Goal: Transaction & Acquisition: Purchase product/service

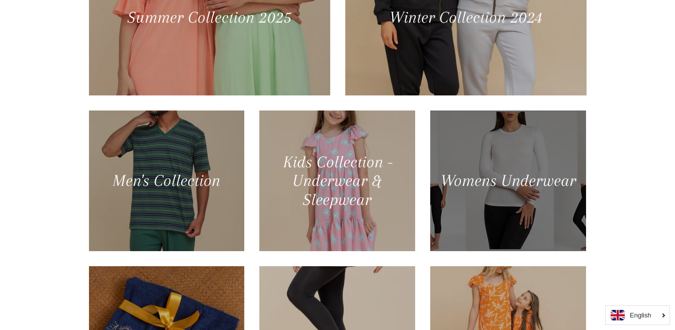
click at [475, 183] on div at bounding box center [508, 181] width 160 height 145
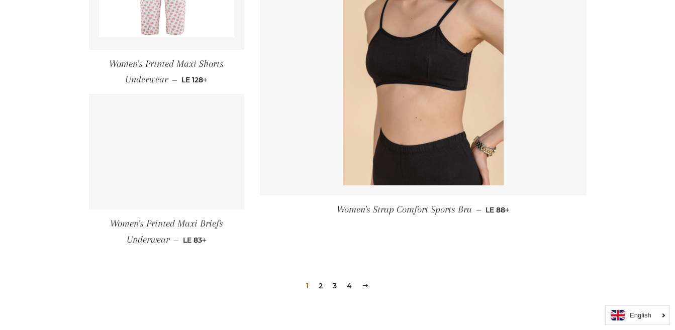
scroll to position [1544, 0]
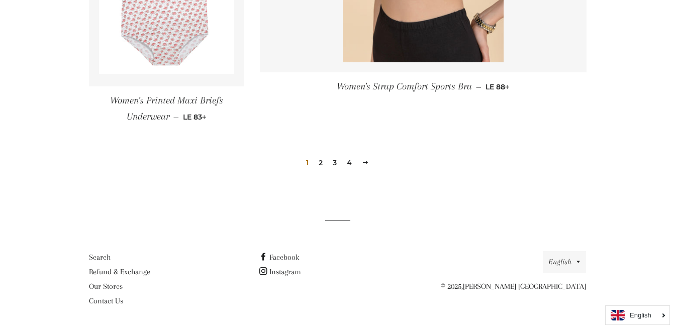
click at [321, 161] on link "2" at bounding box center [321, 162] width 12 height 15
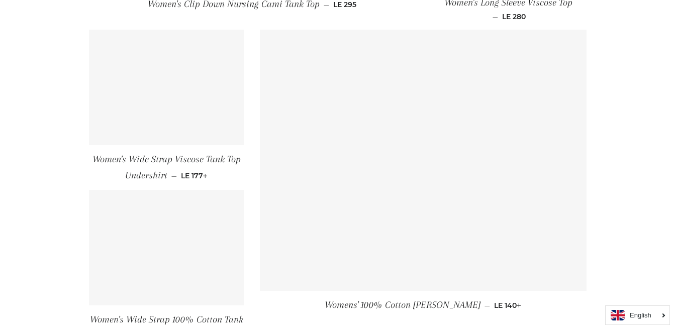
scroll to position [1507, 0]
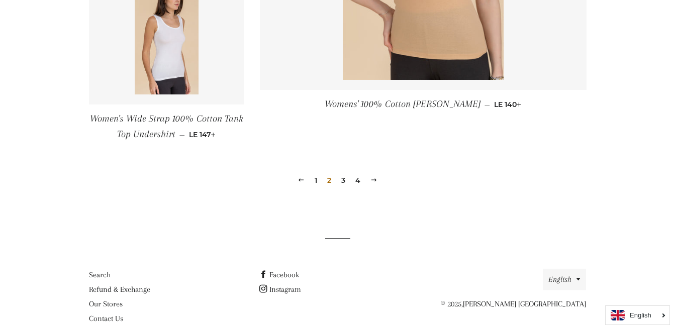
click at [344, 180] on link "3" at bounding box center [343, 180] width 12 height 15
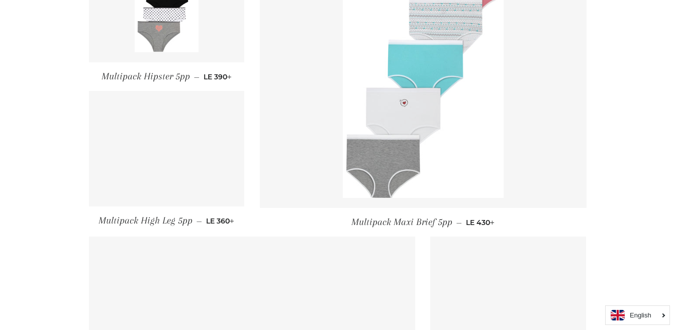
scroll to position [804, 0]
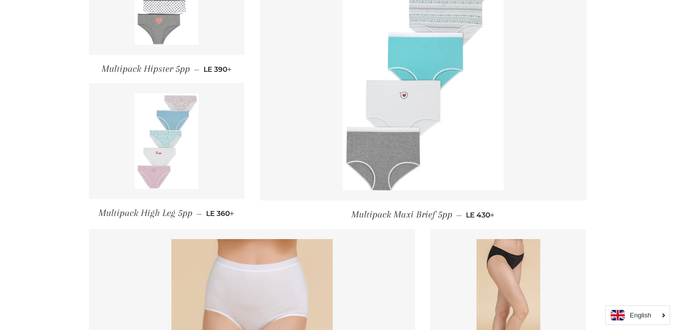
drag, startPoint x: 425, startPoint y: 119, endPoint x: 435, endPoint y: 120, distance: 9.7
click at [435, 120] on img at bounding box center [423, 69] width 161 height 241
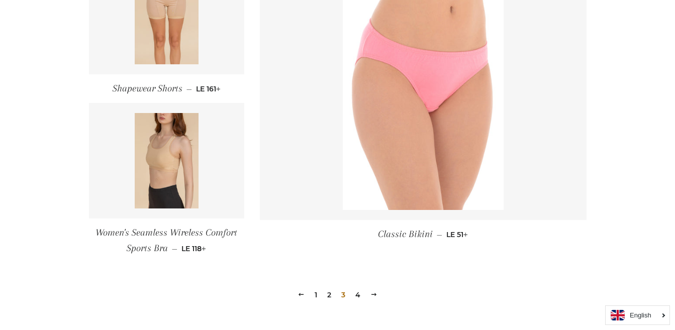
scroll to position [1457, 0]
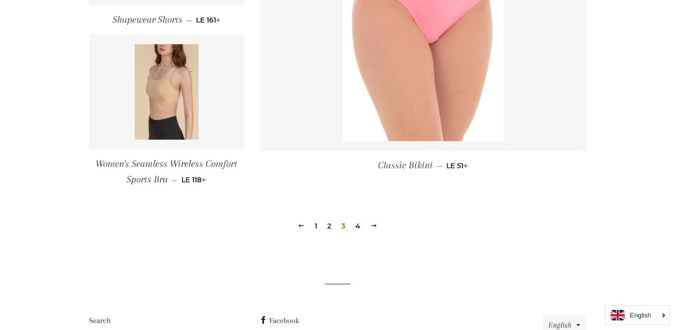
click at [357, 227] on link "4" at bounding box center [357, 226] width 13 height 15
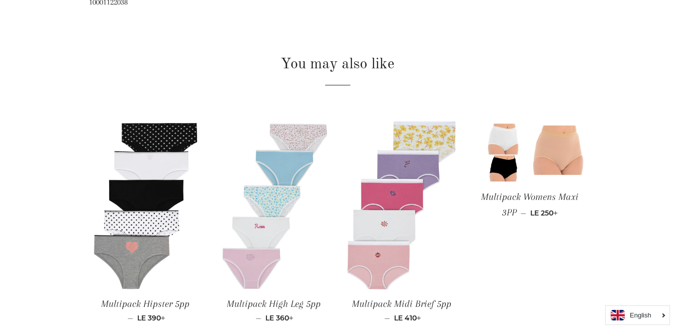
scroll to position [502, 0]
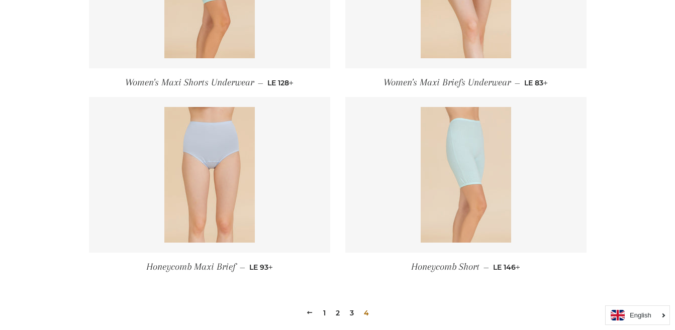
scroll to position [603, 0]
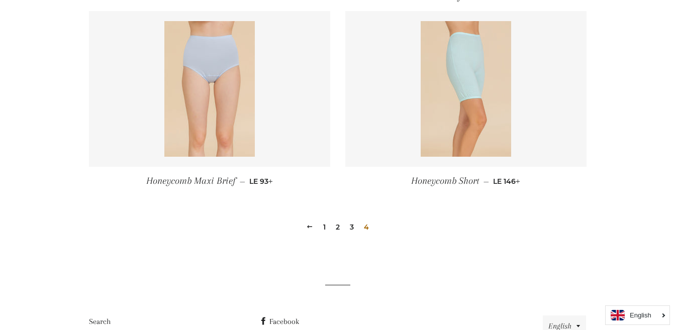
click at [333, 227] on link "2" at bounding box center [338, 227] width 12 height 15
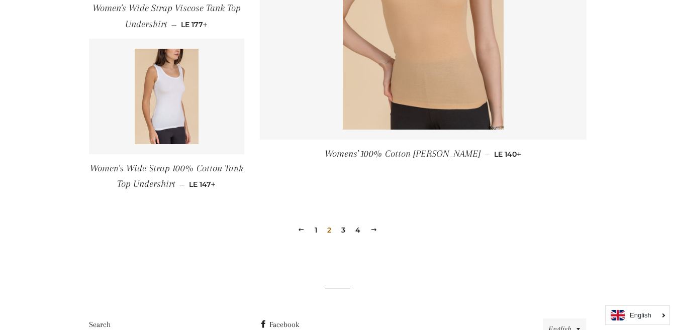
scroll to position [1525, 0]
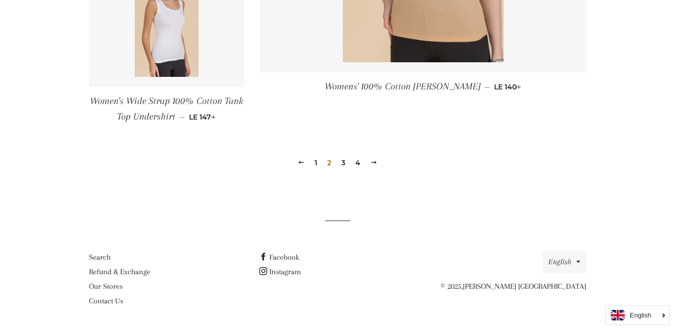
click at [356, 164] on link "4" at bounding box center [357, 162] width 13 height 15
click at [356, 163] on link "4" at bounding box center [357, 162] width 13 height 15
click at [358, 162] on link "4" at bounding box center [357, 162] width 13 height 15
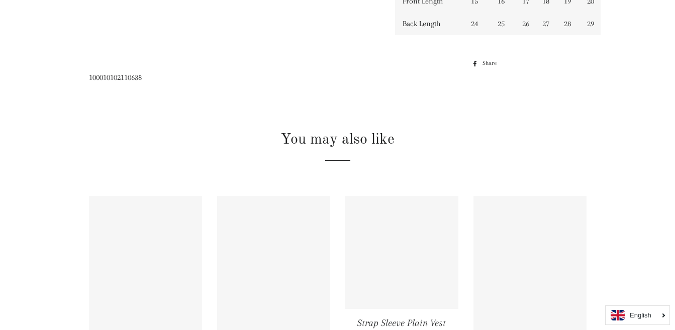
scroll to position [754, 0]
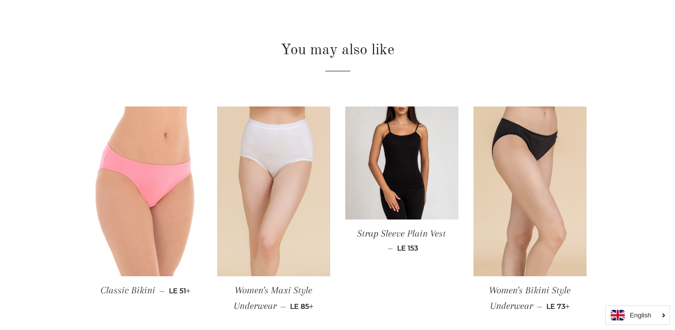
click at [245, 215] on img at bounding box center [273, 192] width 113 height 170
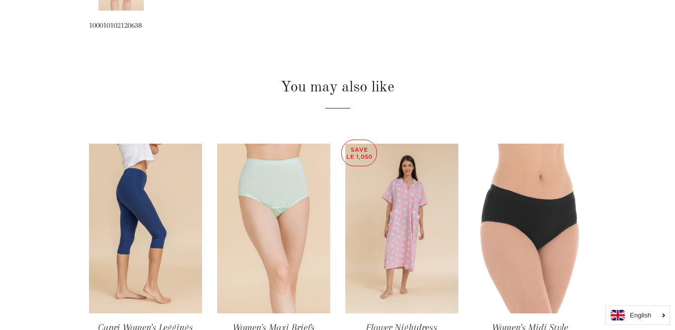
scroll to position [804, 0]
